Goal: Task Accomplishment & Management: Use online tool/utility

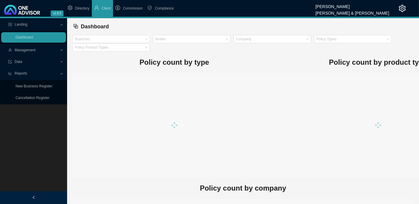
click at [34, 50] on span "Management" at bounding box center [25, 50] width 21 height 4
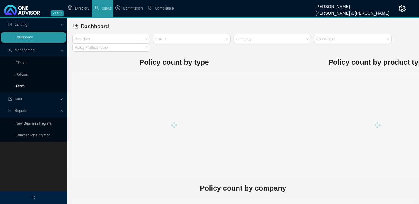
click at [25, 88] on link "Tasks" at bounding box center [20, 86] width 9 height 4
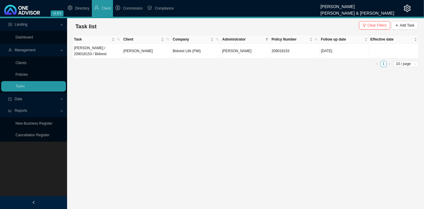
click at [36, 202] on div at bounding box center [33, 202] width 67 height 13
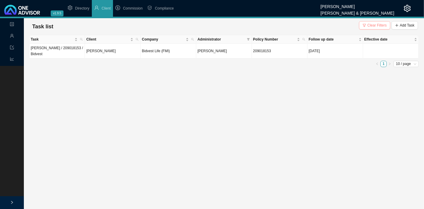
click at [378, 25] on span "Clear Filters" at bounding box center [376, 25] width 19 height 6
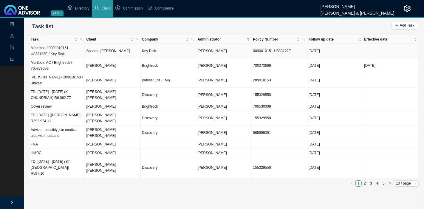
click at [168, 50] on td "Key Risk" at bounding box center [168, 51] width 55 height 15
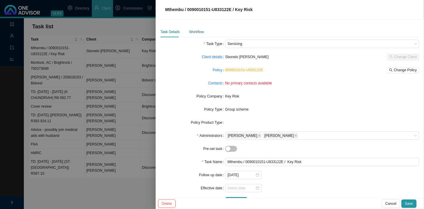
click at [197, 33] on div "Workflow" at bounding box center [196, 32] width 15 height 6
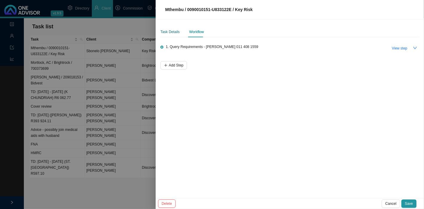
click at [169, 31] on div "Task Details" at bounding box center [169, 32] width 19 height 6
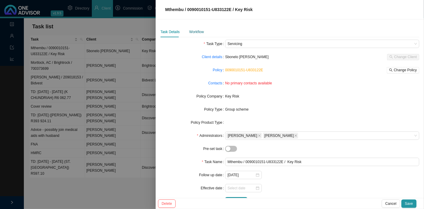
click at [194, 32] on div "Workflow" at bounding box center [196, 32] width 15 height 6
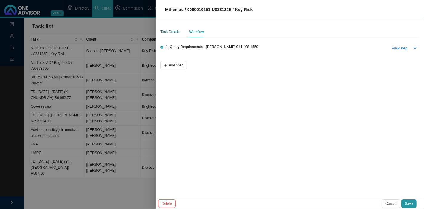
click at [171, 32] on div "Task Details" at bounding box center [169, 32] width 19 height 6
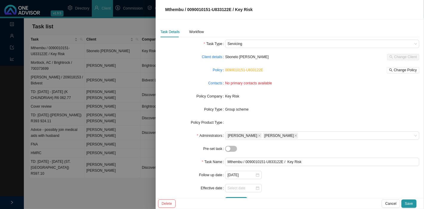
click at [333, 104] on form "Task Type Servicing Client details Sbonelo [PERSON_NAME] Change Client Policy 0…" at bounding box center [289, 123] width 259 height 166
click at [357, 192] on div at bounding box center [322, 188] width 194 height 8
click at [198, 32] on div "Workflow" at bounding box center [196, 32] width 15 height 6
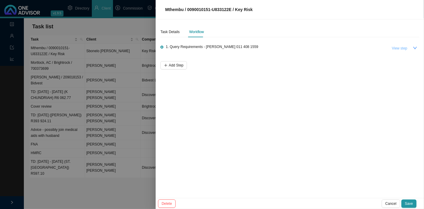
click at [400, 48] on span "View step" at bounding box center [400, 48] width 16 height 6
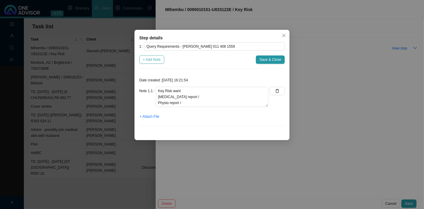
click at [154, 58] on span "+ Add Note" at bounding box center [152, 60] width 18 height 6
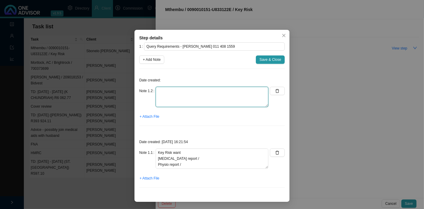
click at [163, 92] on textarea at bounding box center [212, 97] width 113 height 20
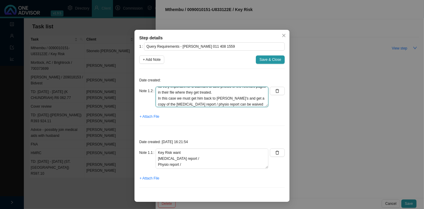
scroll to position [16, 0]
click at [163, 104] on textarea "Called [PERSON_NAME] and discussed a way forward. Its very important for a clai…" at bounding box center [212, 97] width 113 height 20
click at [187, 103] on textarea "Called [PERSON_NAME] and discussed a way forward. Its very important for a clai…" at bounding box center [212, 97] width 113 height 20
type textarea "Called [PERSON_NAME] and discussed a way forward. Its very important for a clai…"
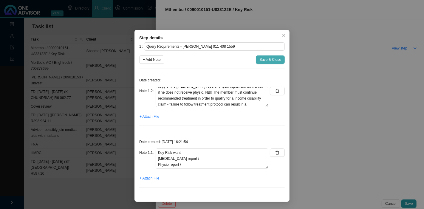
click at [269, 60] on span "Save & Close" at bounding box center [270, 60] width 22 height 6
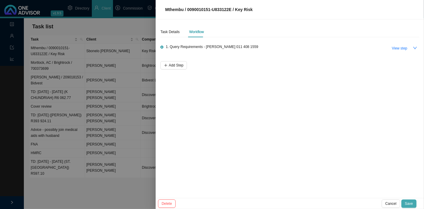
click at [408, 203] on span "Save" at bounding box center [409, 204] width 8 height 6
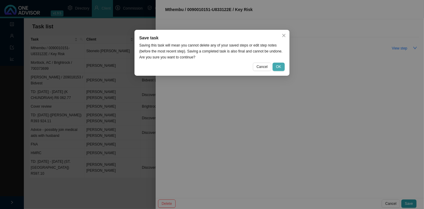
click at [278, 67] on span "OK" at bounding box center [278, 67] width 5 height 6
